Goal: Transaction & Acquisition: Purchase product/service

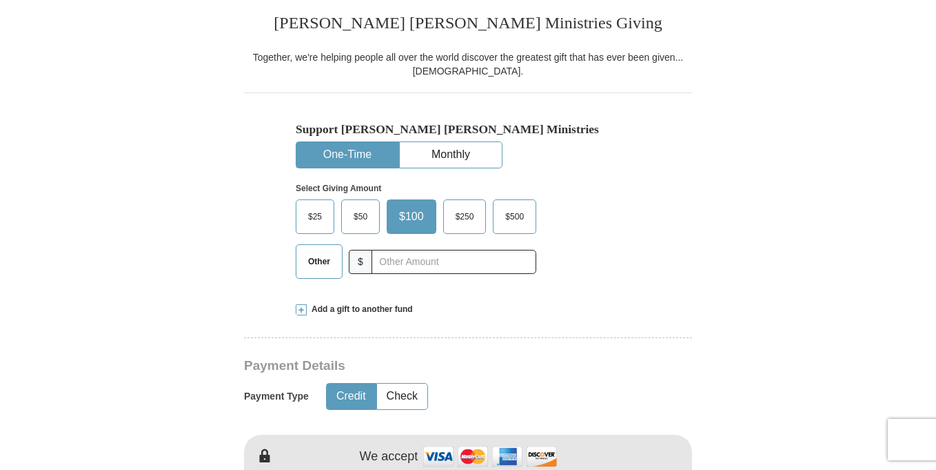
scroll to position [382, 0]
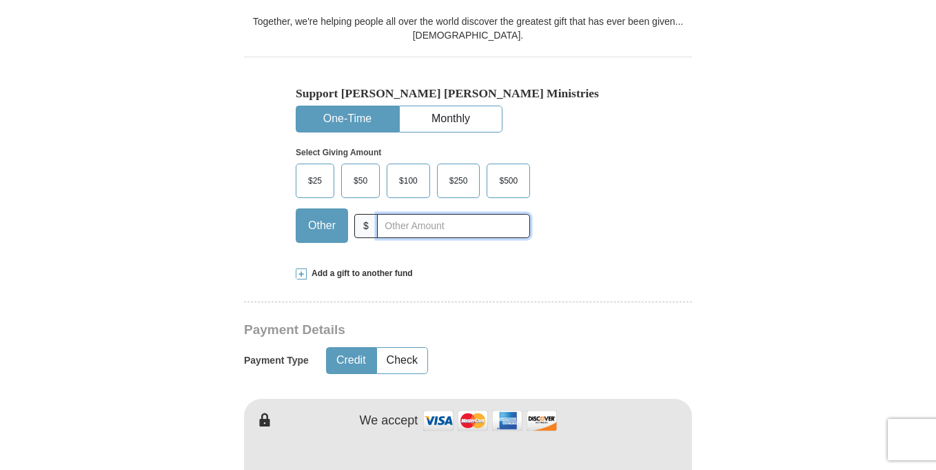
click at [447, 232] on input "text" at bounding box center [453, 226] width 153 height 24
click at [421, 232] on input "text" at bounding box center [453, 226] width 153 height 24
type input "453.00"
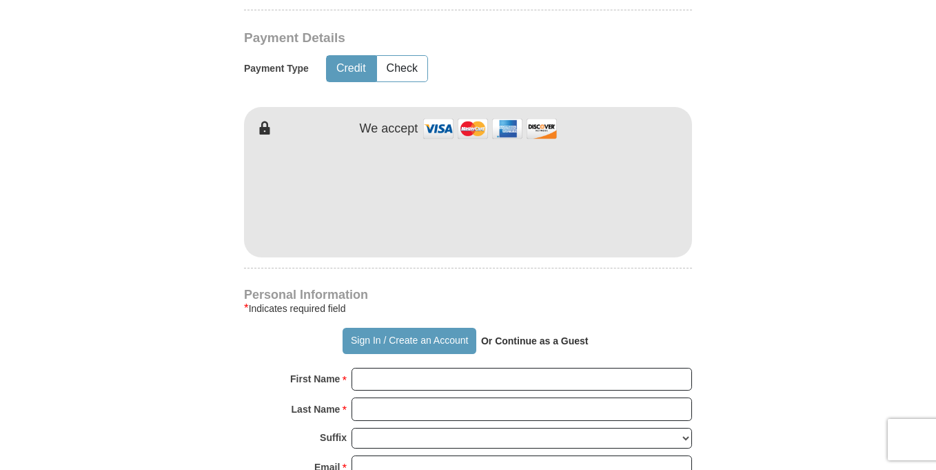
scroll to position [705, 0]
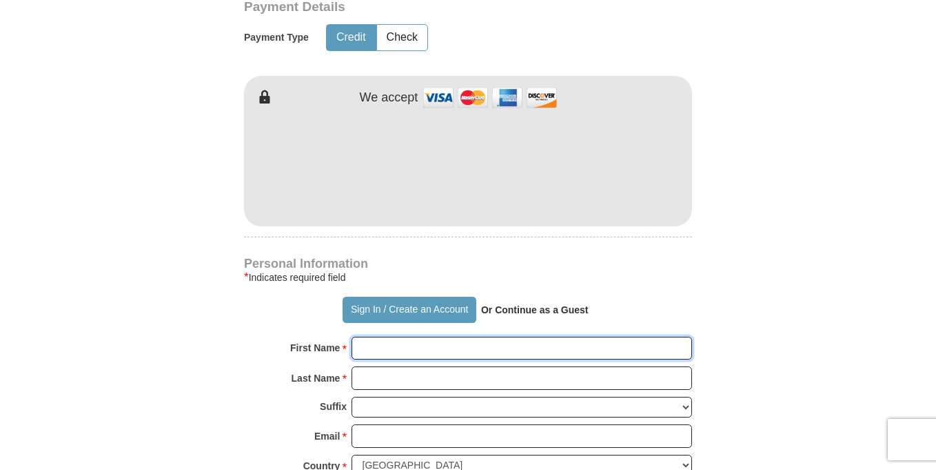
click at [404, 347] on input "First Name *" at bounding box center [522, 347] width 341 height 23
type input "[PERSON_NAME]"
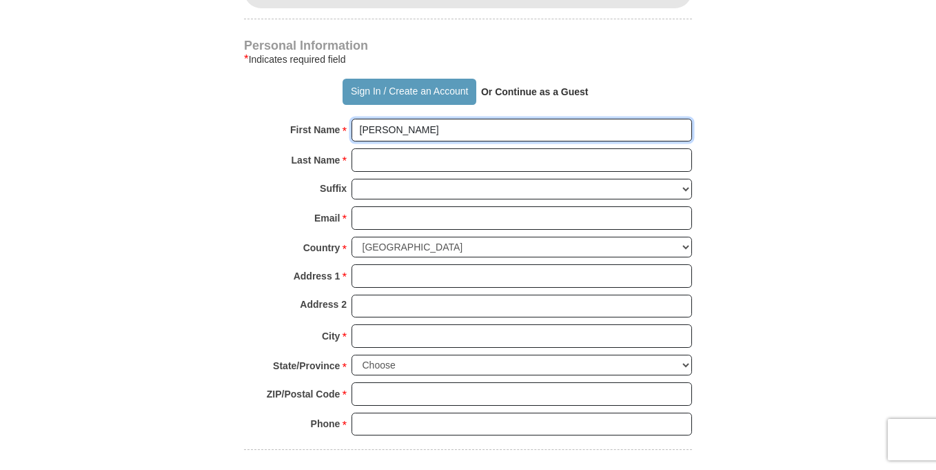
scroll to position [918, 0]
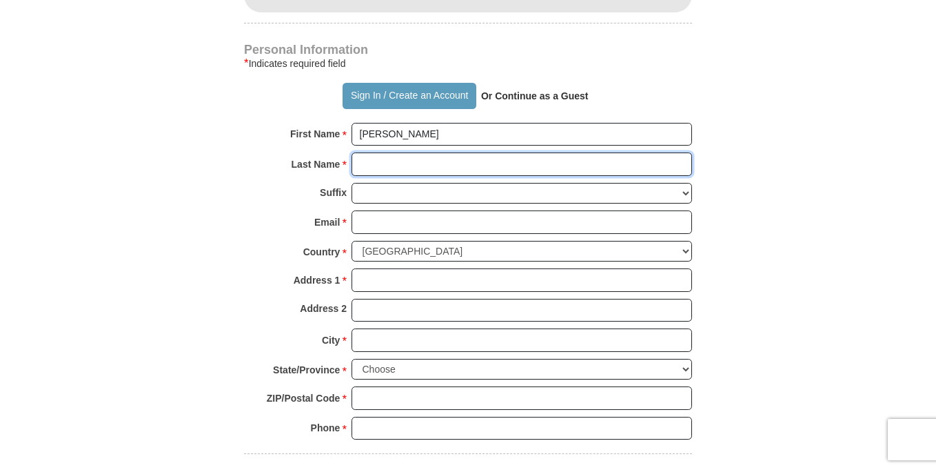
click at [386, 161] on input "Last Name *" at bounding box center [522, 163] width 341 height 23
type input "[PERSON_NAME]"
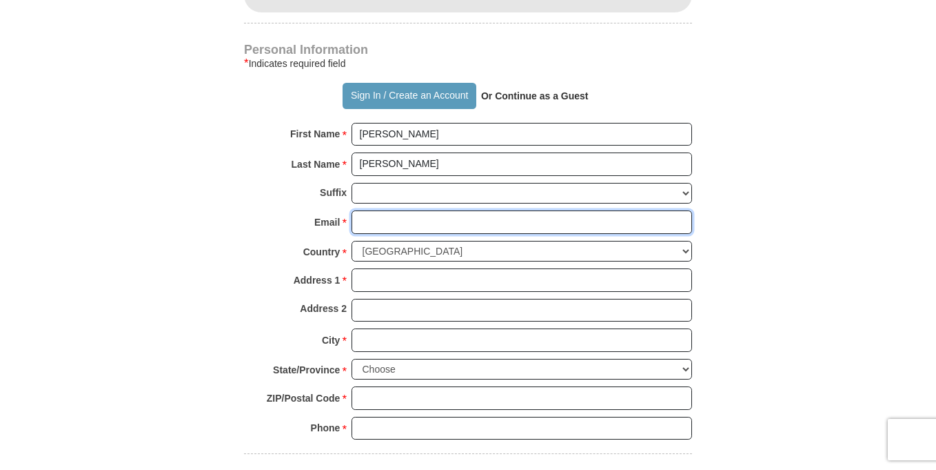
click at [382, 225] on input "Email *" at bounding box center [522, 221] width 341 height 23
click at [383, 224] on input "Email *" at bounding box center [522, 221] width 341 height 23
type input "[EMAIL_ADDRESS][DOMAIN_NAME]"
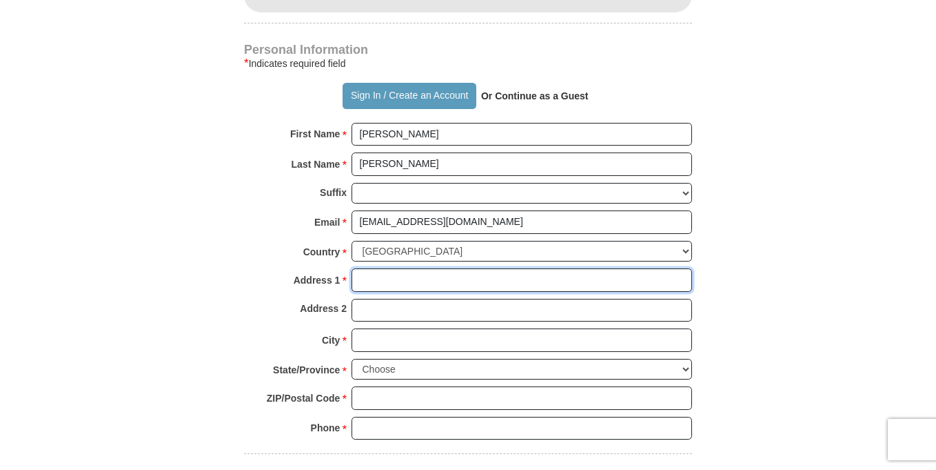
type input "[STREET_ADDRESS]"
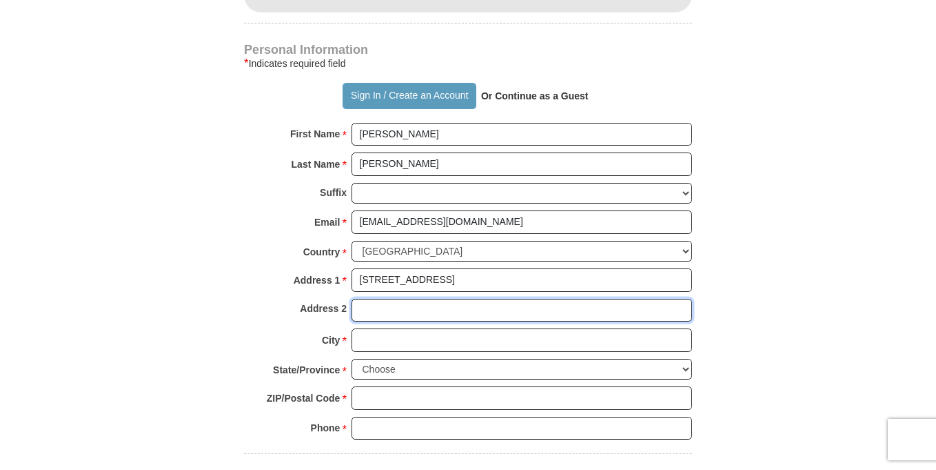
type input "[STREET_ADDRESS]"
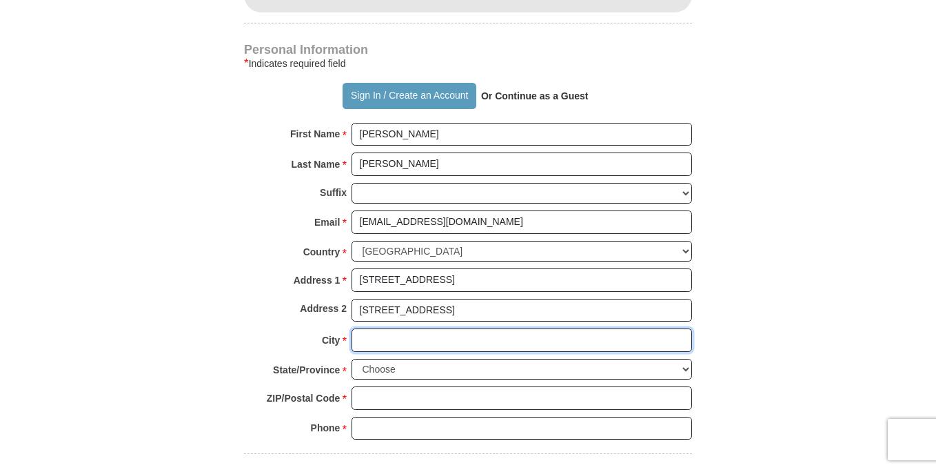
type input "Woodbridge"
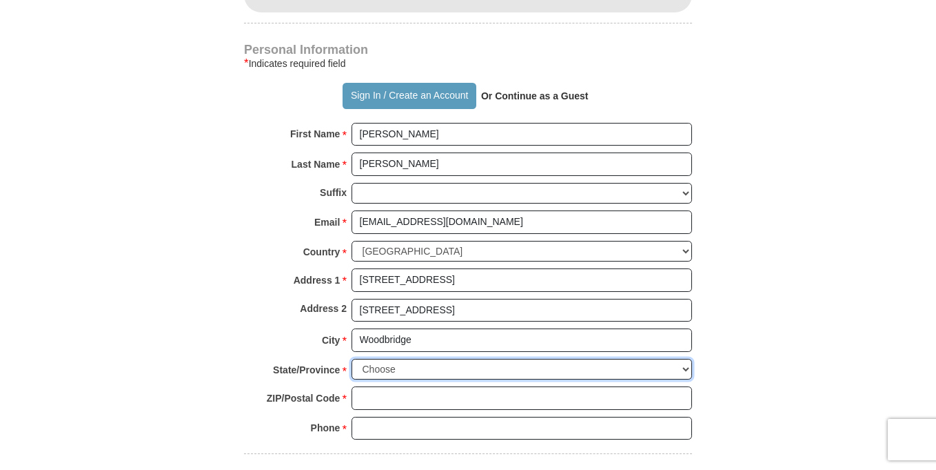
select select "VA"
type input "22193"
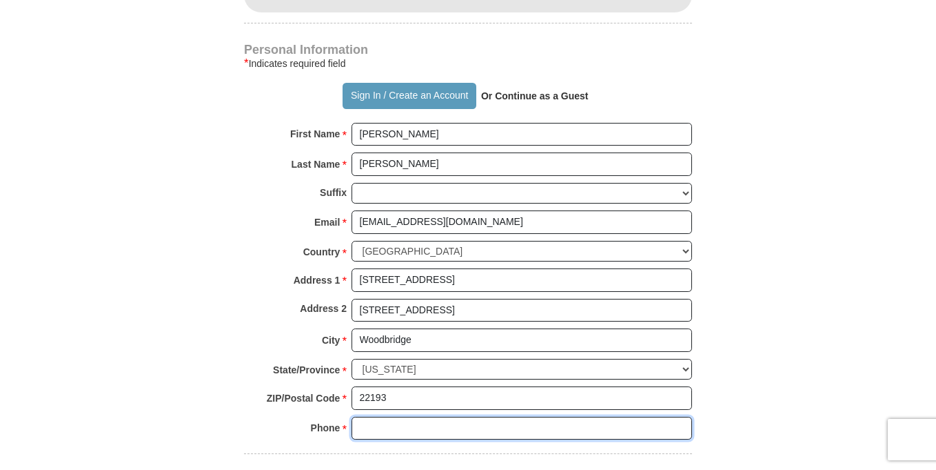
type input "7035878570"
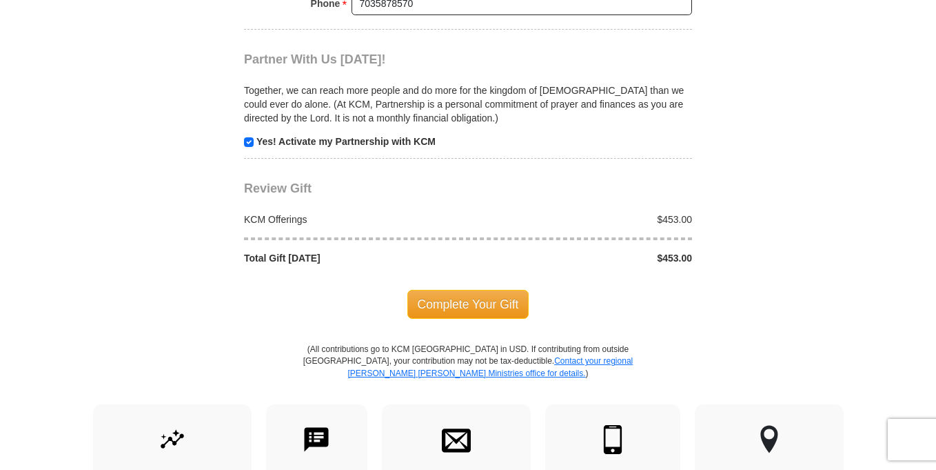
scroll to position [1354, 0]
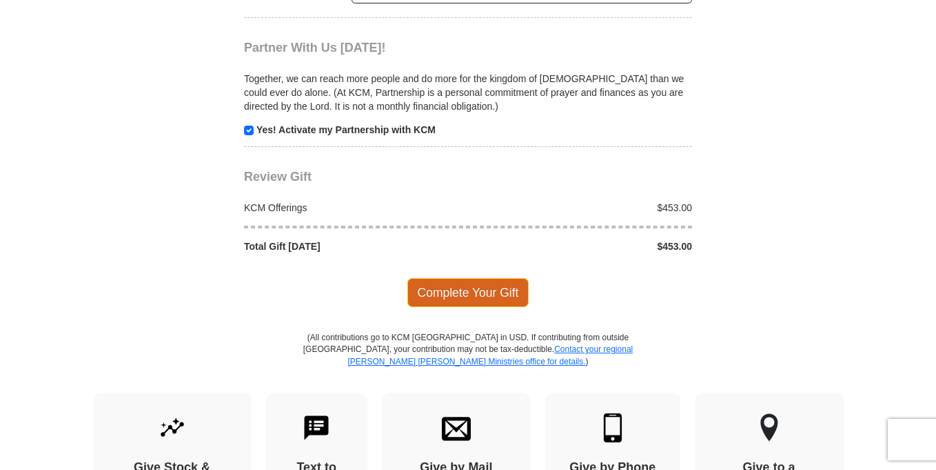
click at [470, 290] on span "Complete Your Gift" at bounding box center [468, 292] width 122 height 29
